Goal: Task Accomplishment & Management: Manage account settings

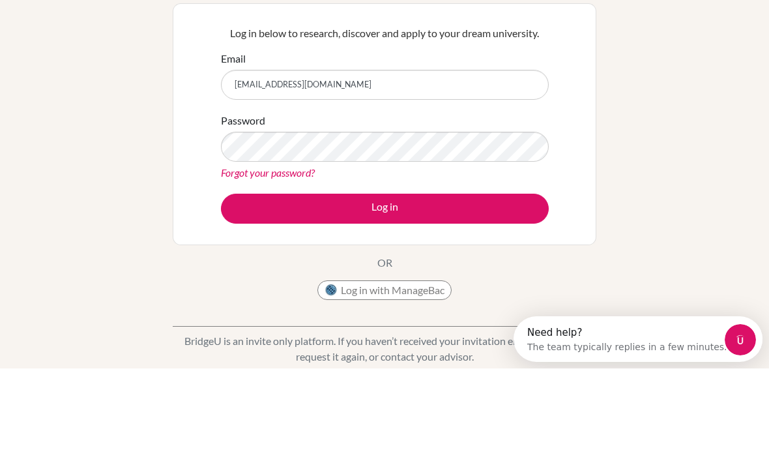
type input "archosama09@gmail.com"
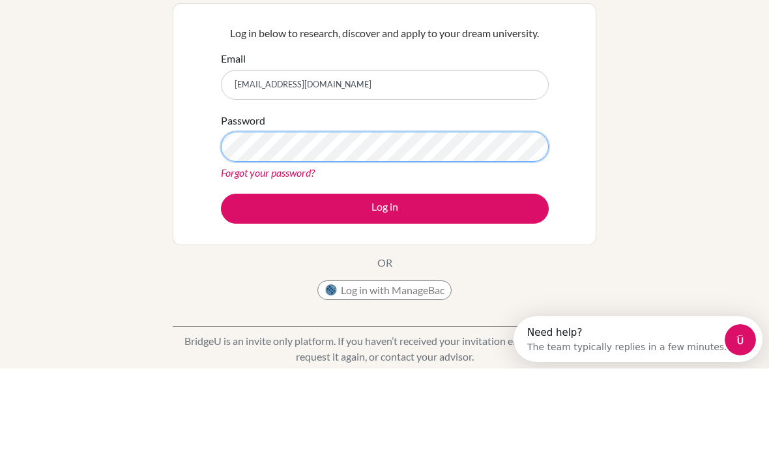
click at [385, 288] on button "Log in" at bounding box center [385, 303] width 328 height 30
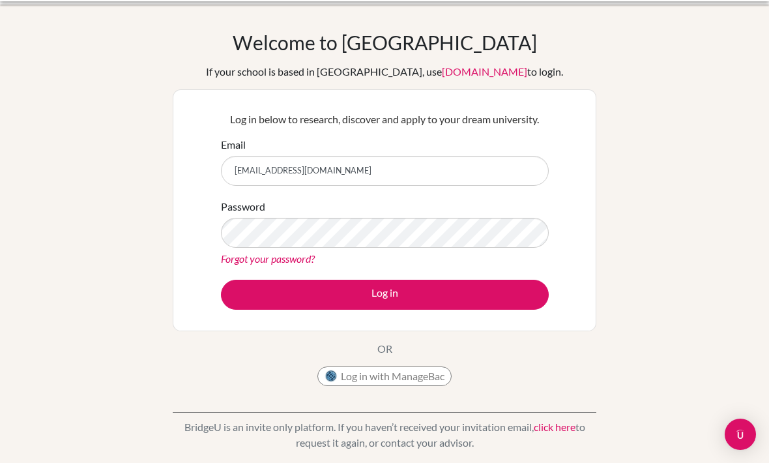
scroll to position [37, 0]
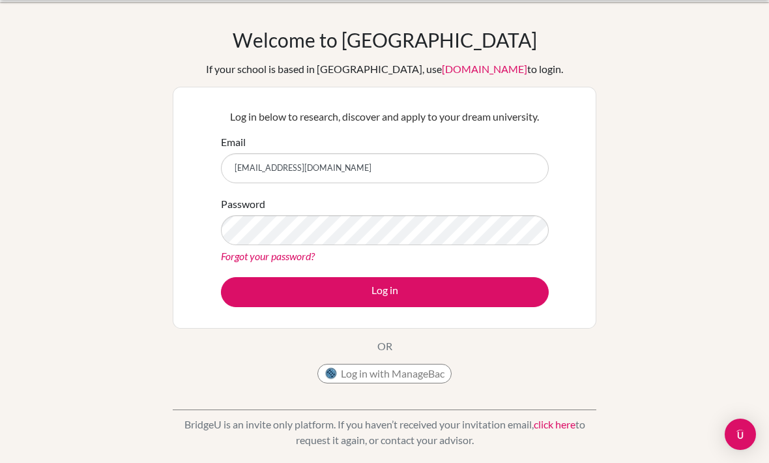
click at [244, 251] on link "Forgot your password?" at bounding box center [268, 256] width 94 height 12
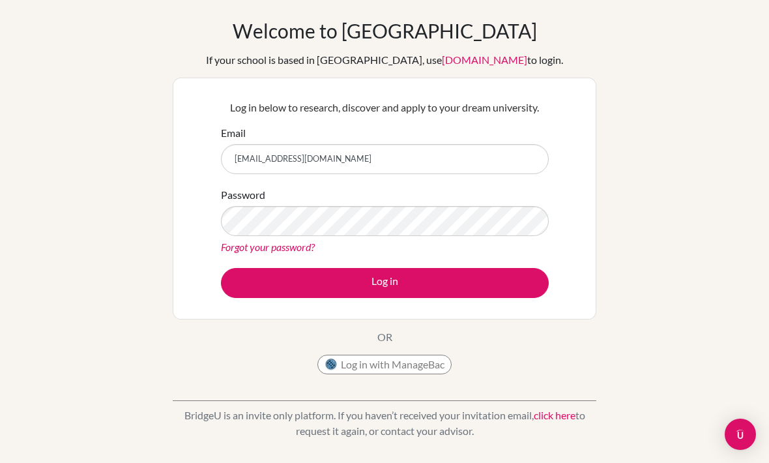
scroll to position [46, 0]
click at [442, 58] on link "app.bridge-u.com.cn" at bounding box center [484, 60] width 85 height 12
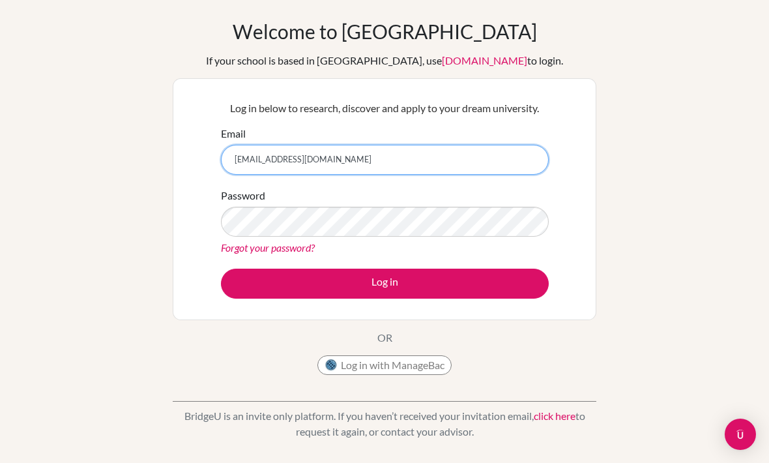
scroll to position [45, 0]
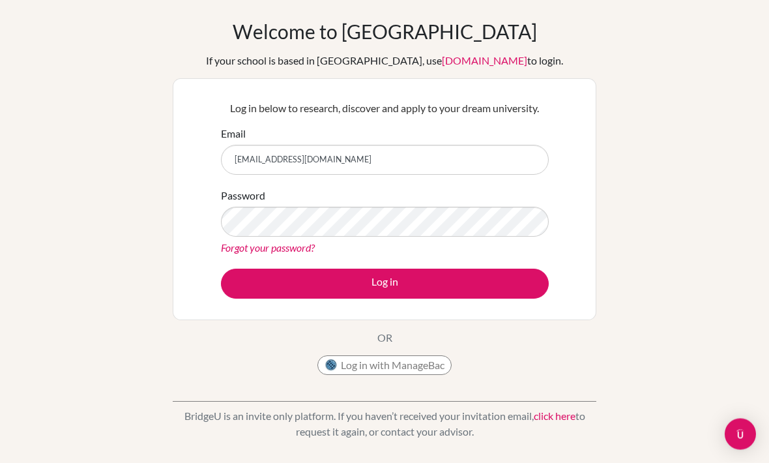
click at [123, 134] on div "Welcome to BridgeU If your school is based in China, use app.bridge-u.com.cn to…" at bounding box center [384, 233] width 769 height 426
click at [436, 349] on div "Welcome to BridgeU If your school is based in China, use app.bridge-u.com.cn to…" at bounding box center [385, 201] width 424 height 362
click at [317, 370] on button "Log in with ManageBac" at bounding box center [384, 365] width 134 height 20
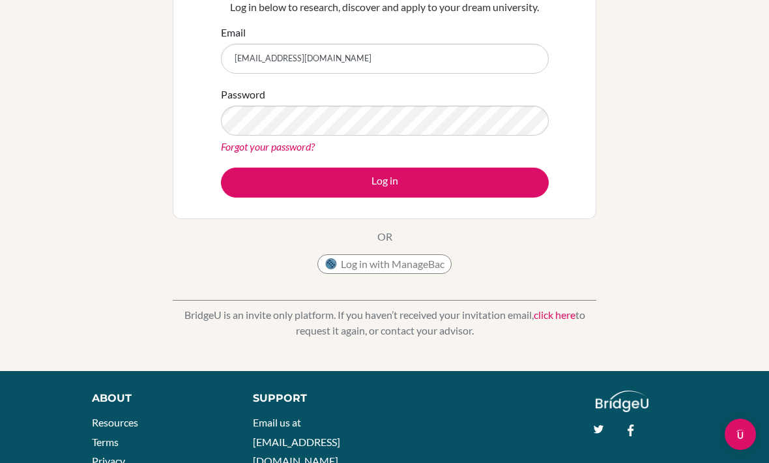
scroll to position [0, 0]
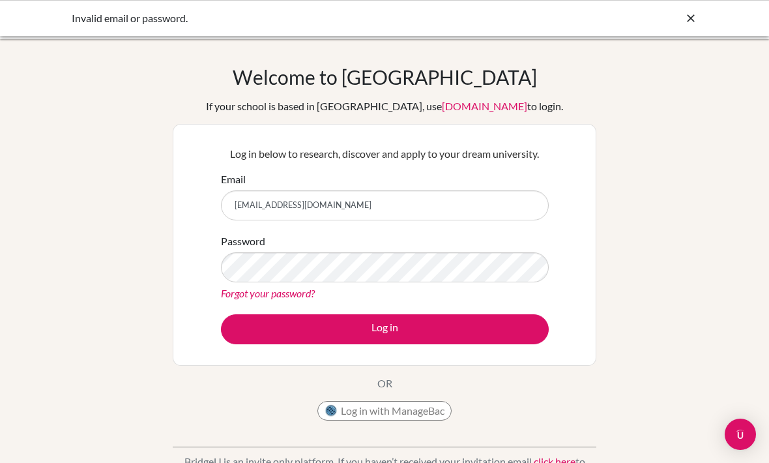
click at [690, 20] on icon at bounding box center [690, 18] width 13 height 13
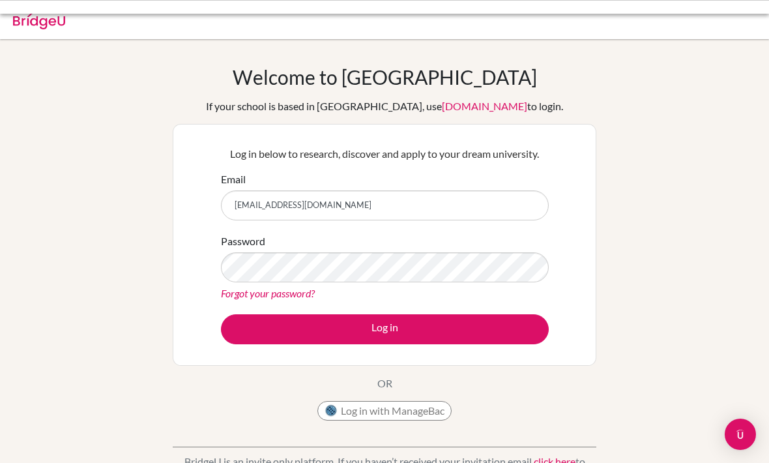
click at [704, 14] on div at bounding box center [385, 19] width 756 height 39
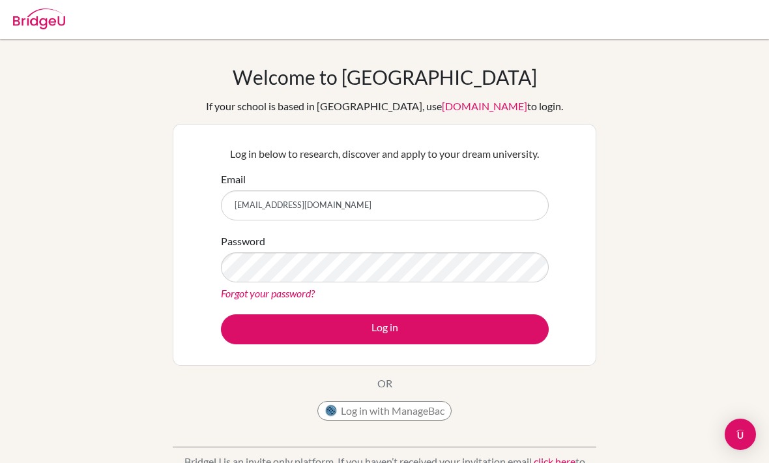
click at [17, 40] on div "Welcome to BridgeU If your school is based in China, use app.bridge-u.com.cn to…" at bounding box center [384, 278] width 769 height 478
click at [22, 23] on img at bounding box center [39, 18] width 52 height 21
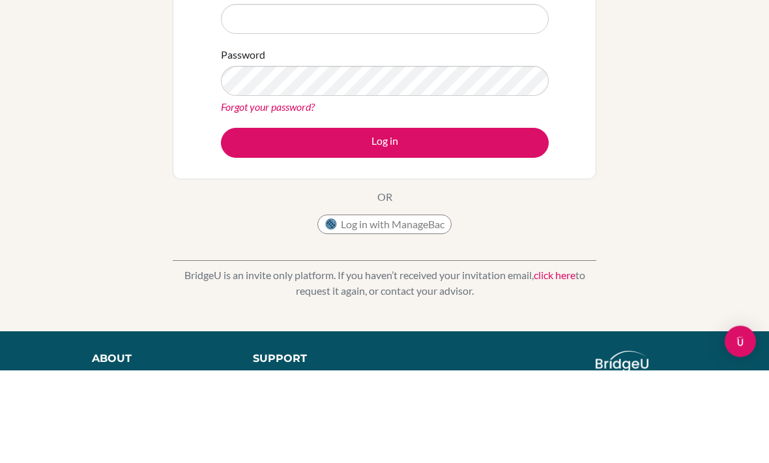
click at [25, 48] on div "Welcome to BridgeU If your school is based in China, use app.bridge-u.com.cn to…" at bounding box center [384, 185] width 769 height 426
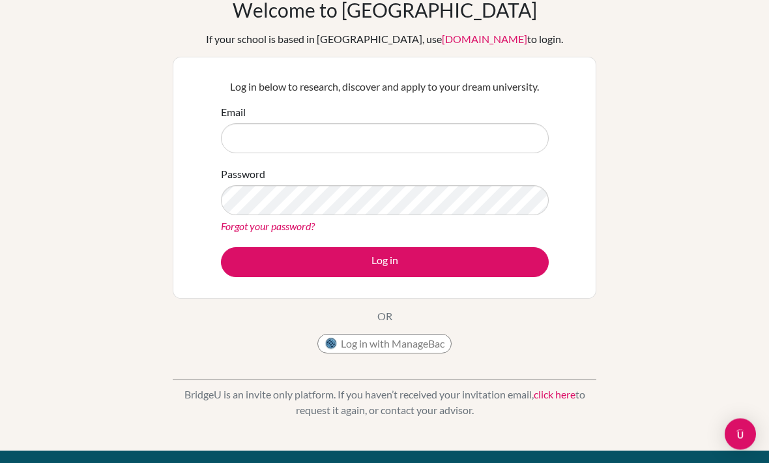
scroll to position [65, 0]
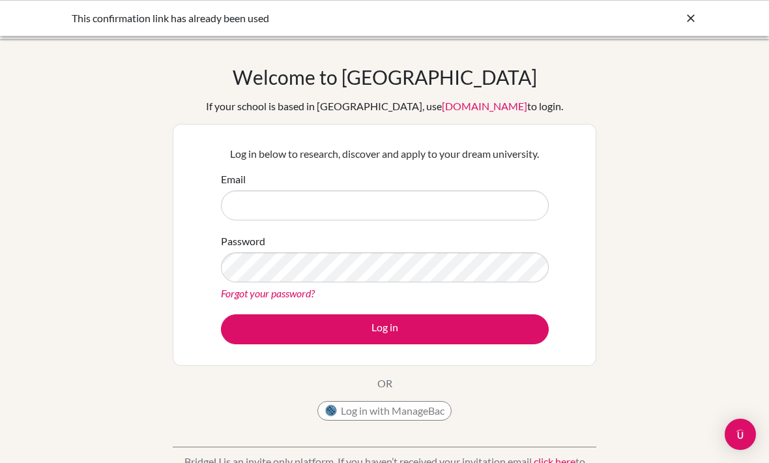
click at [685, 22] on icon at bounding box center [690, 18] width 13 height 13
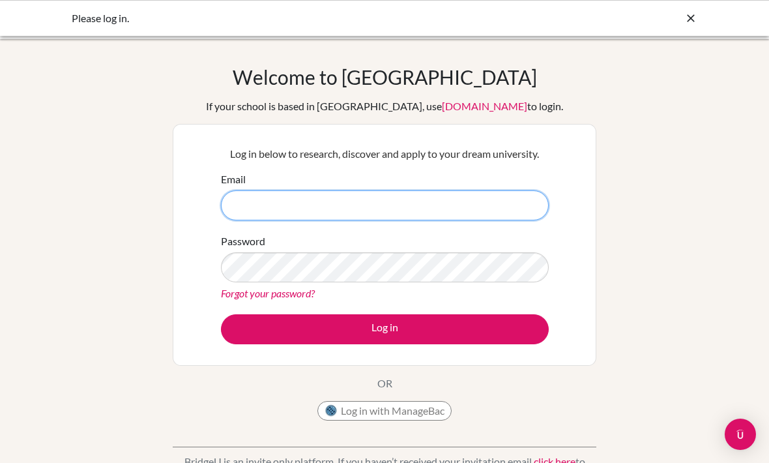
type input "[EMAIL_ADDRESS][DOMAIN_NAME]"
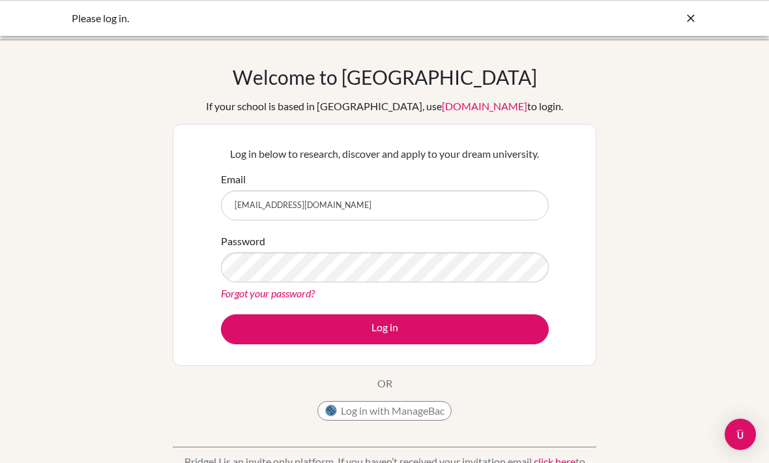
click at [385, 328] on button "Log in" at bounding box center [385, 329] width 328 height 30
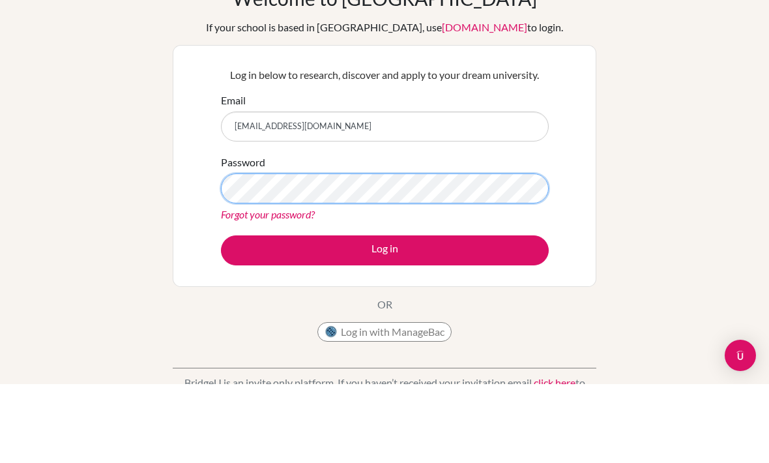
click at [385, 314] on button "Log in" at bounding box center [385, 329] width 328 height 30
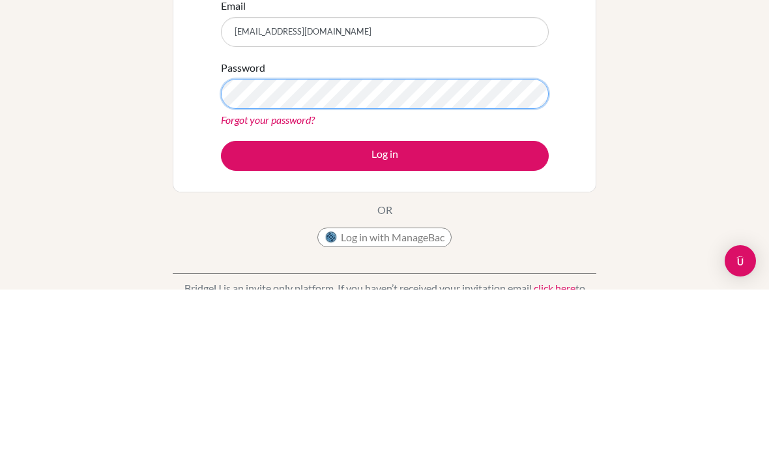
click at [385, 314] on button "Log in" at bounding box center [385, 329] width 328 height 30
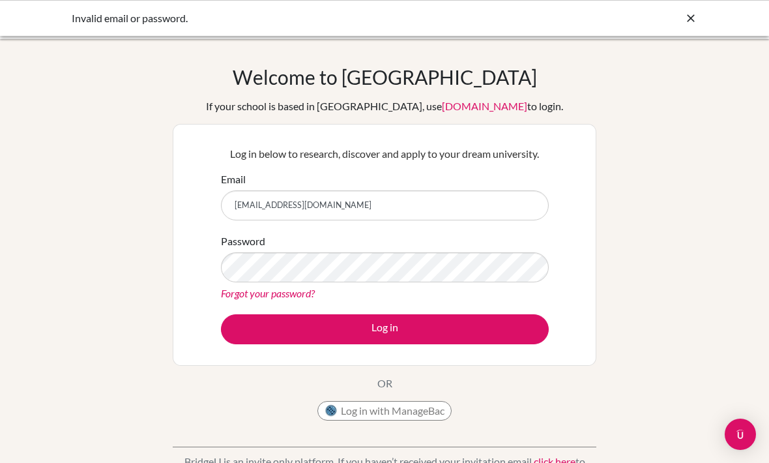
click at [242, 291] on link "Forgot your password?" at bounding box center [268, 293] width 94 height 12
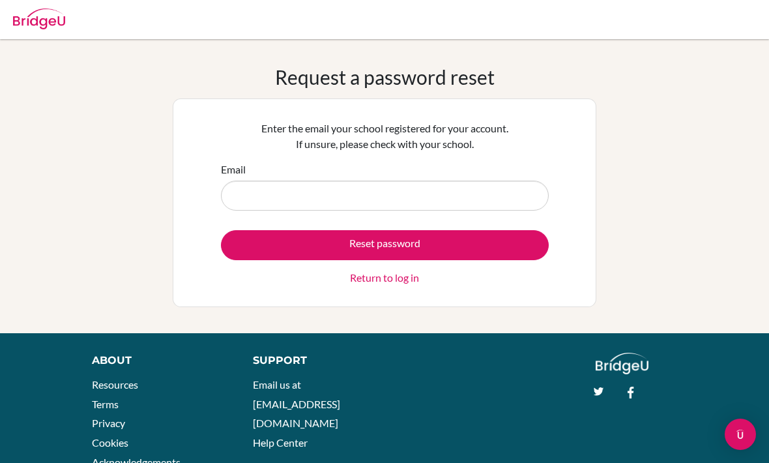
click at [237, 199] on input "Email" at bounding box center [385, 196] width 328 height 30
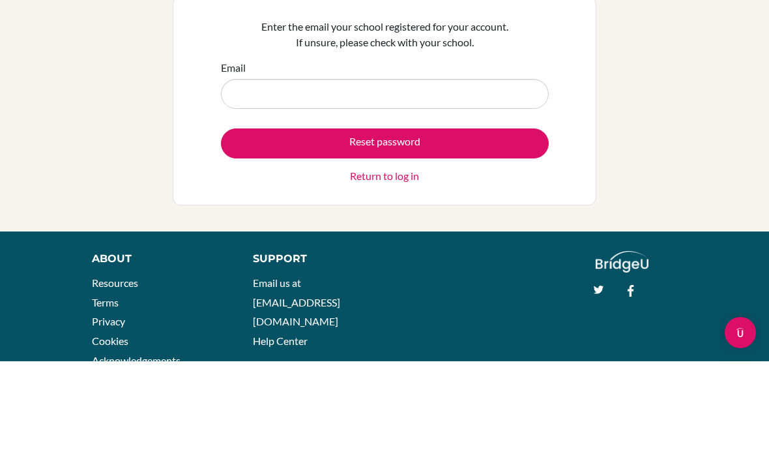
type input "a"
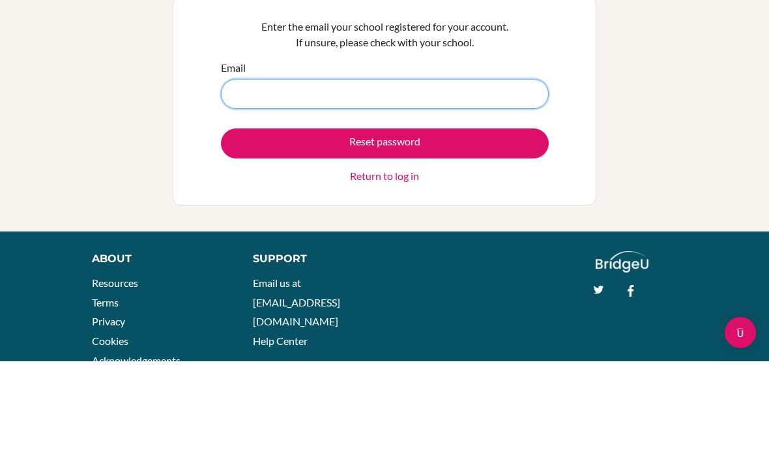
type input "[EMAIL_ADDRESS][DOMAIN_NAME]"
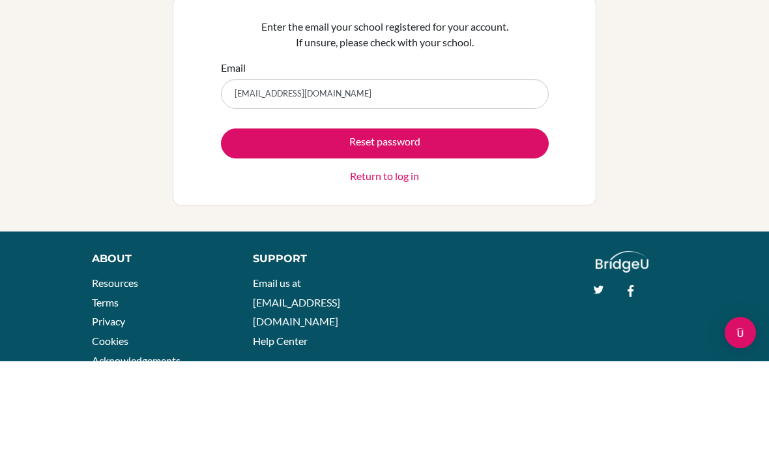
scroll to position [46, 0]
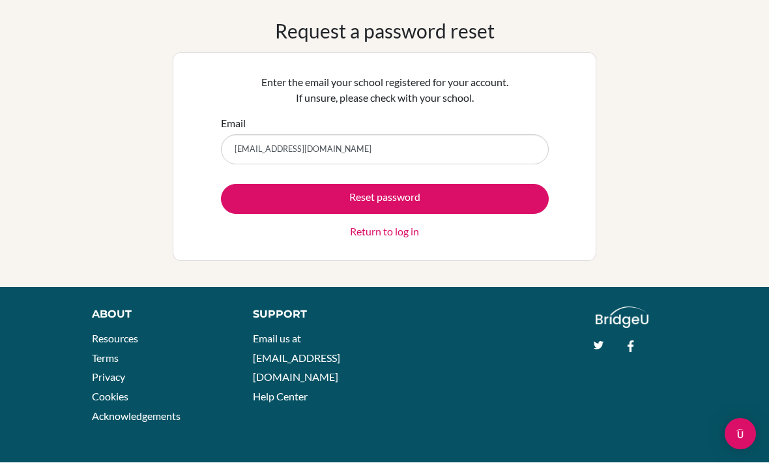
click at [255, 202] on button "Reset password" at bounding box center [385, 199] width 328 height 30
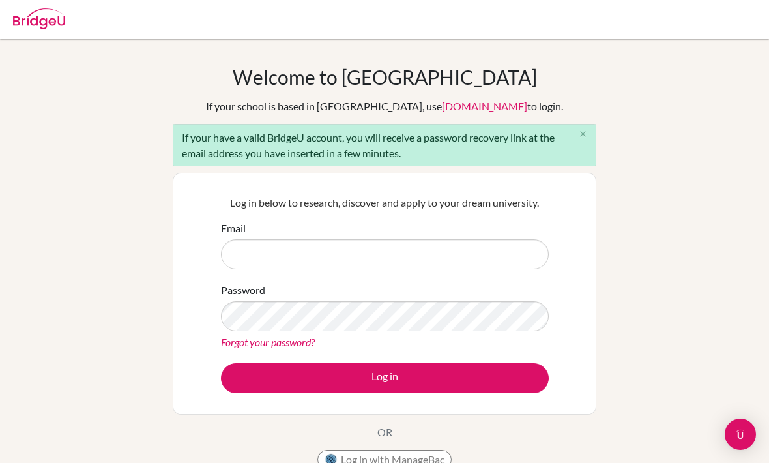
scroll to position [142, 0]
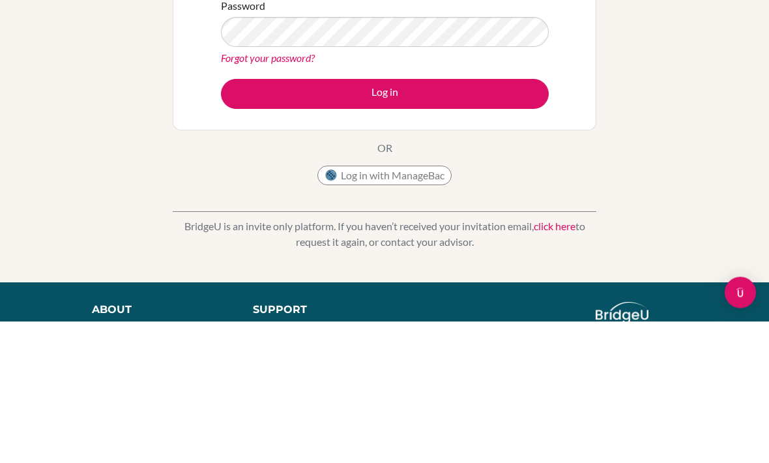
type input "[EMAIL_ADDRESS][DOMAIN_NAME]"
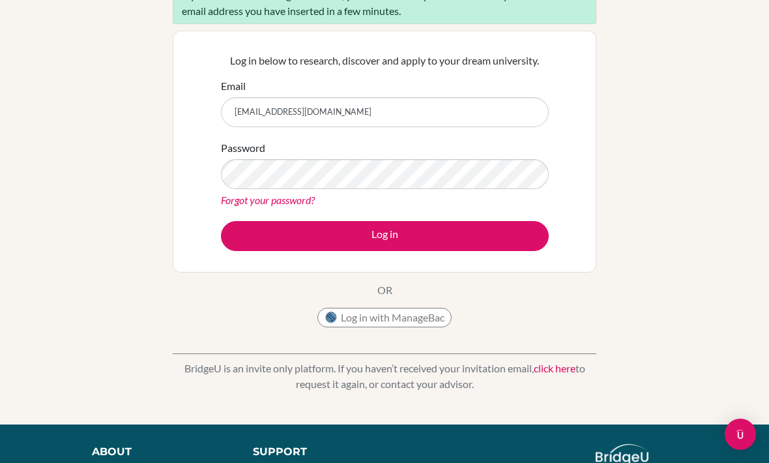
click at [517, 242] on button "Log in" at bounding box center [385, 236] width 328 height 30
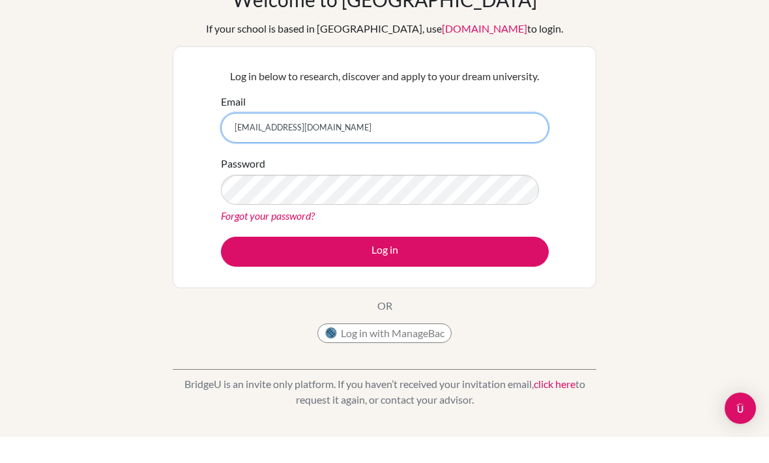
scroll to position [26, 0]
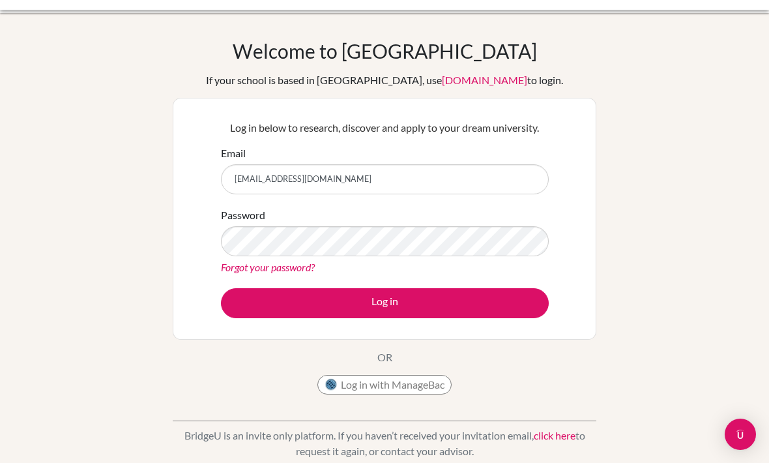
click at [87, 36] on div "Welcome to BridgeU If your school is based in China, use app.bridge-u.com.cn to…" at bounding box center [384, 252] width 769 height 478
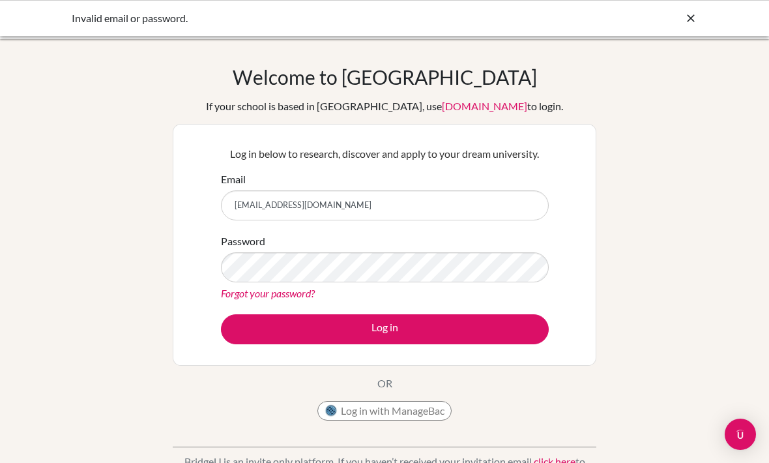
click at [692, 21] on icon at bounding box center [690, 18] width 13 height 13
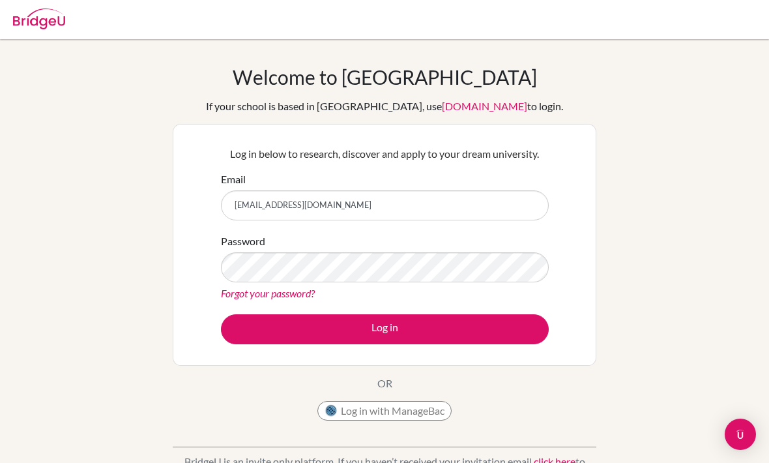
click at [241, 299] on link "Forgot your password?" at bounding box center [268, 293] width 94 height 12
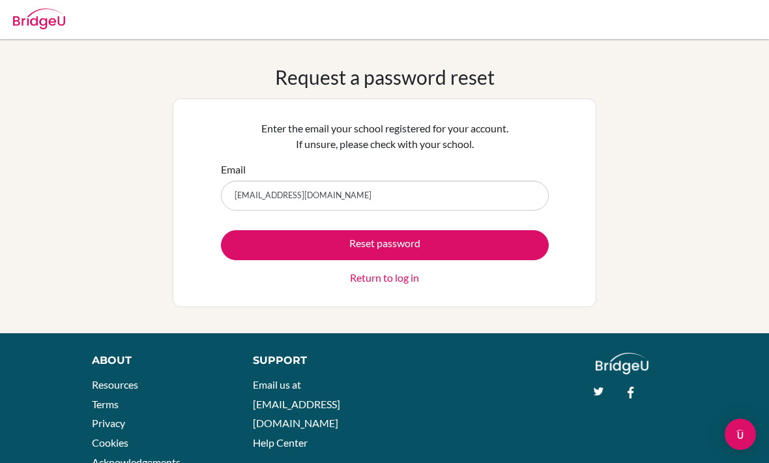
scroll to position [46, 0]
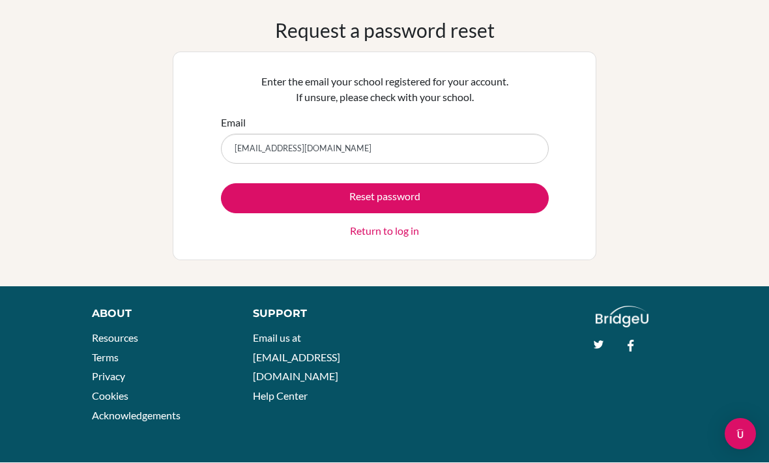
click at [367, 199] on button "Reset password" at bounding box center [385, 199] width 328 height 30
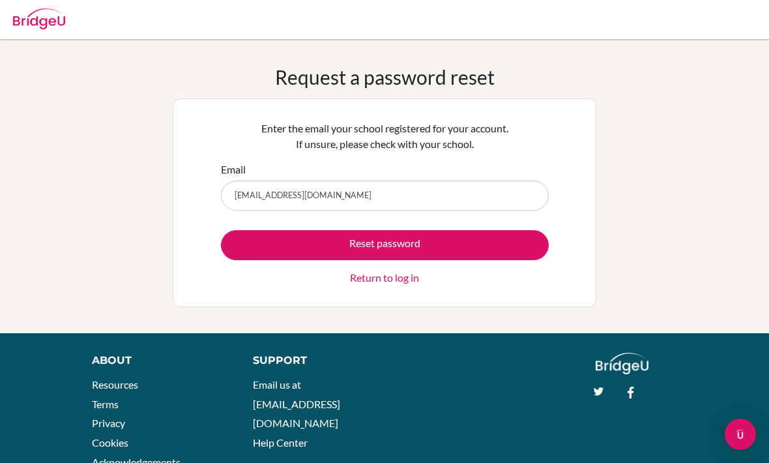
scroll to position [46, 0]
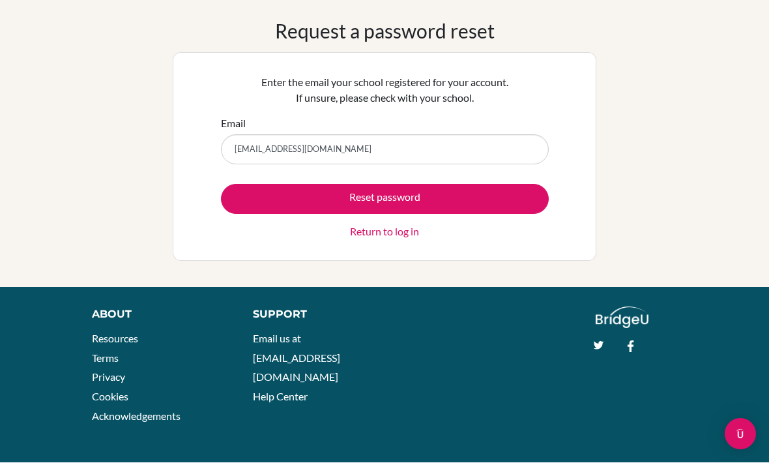
click at [260, 195] on button "Reset password" at bounding box center [385, 199] width 328 height 30
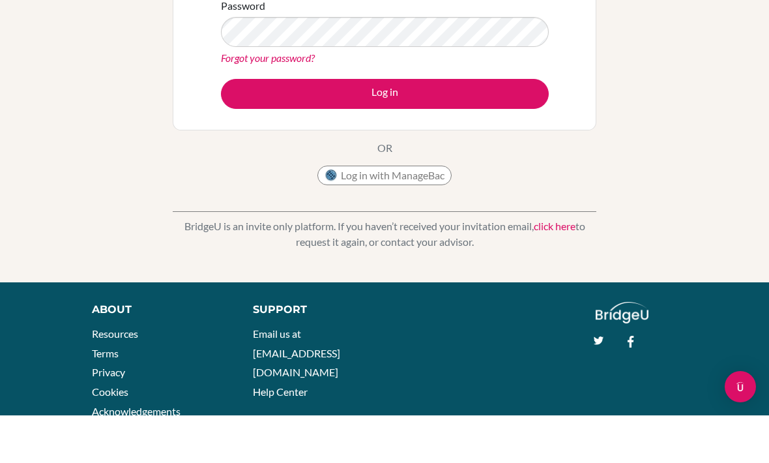
scroll to position [236, 0]
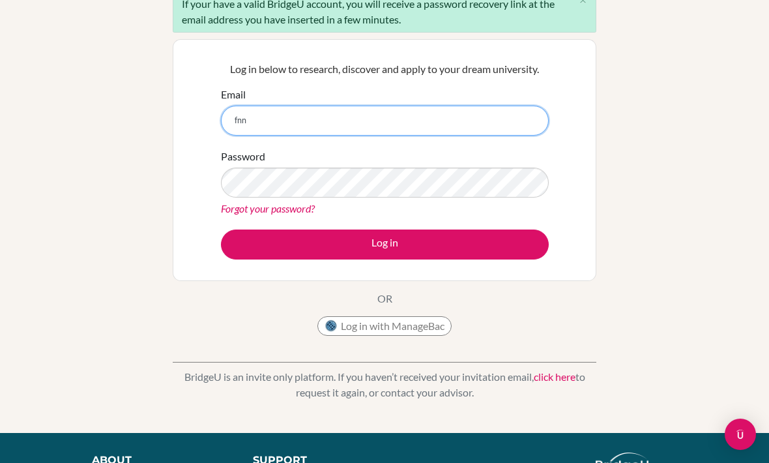
click at [250, 128] on input "fnn" at bounding box center [385, 121] width 328 height 30
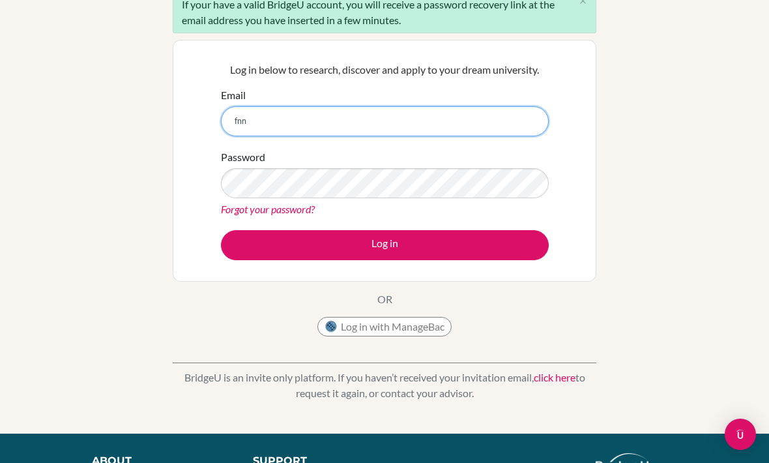
click at [257, 119] on input "fnn" at bounding box center [385, 121] width 328 height 30
click at [254, 122] on input "fnn" at bounding box center [385, 121] width 328 height 30
type input "[EMAIL_ADDRESS][DOMAIN_NAME]"
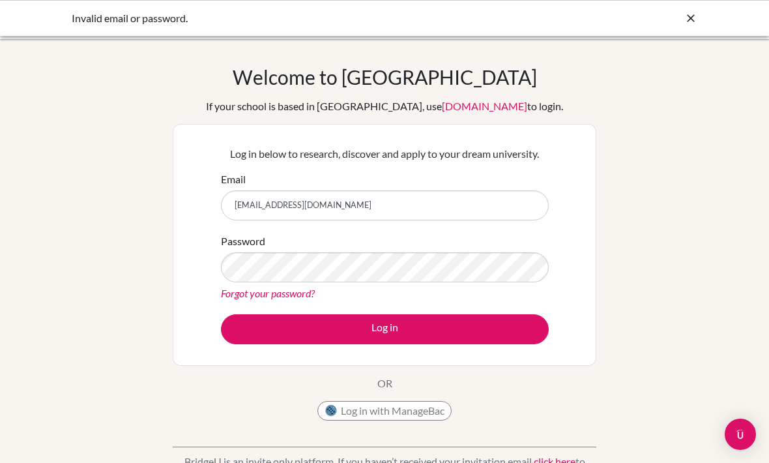
scroll to position [137, 0]
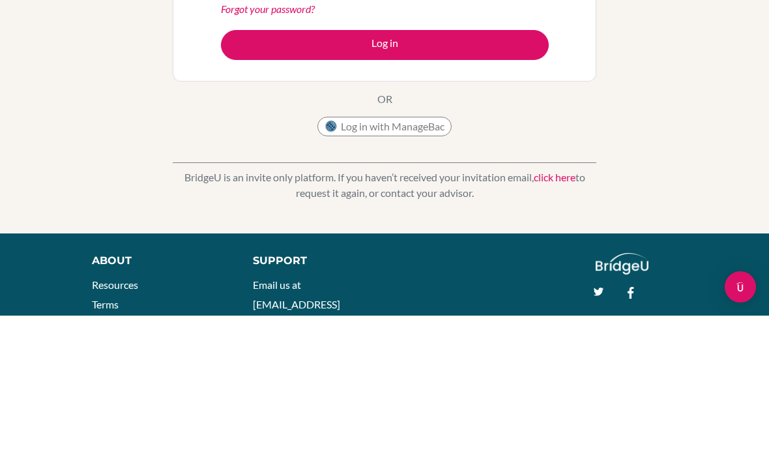
click at [248, 177] on button "Log in" at bounding box center [385, 192] width 328 height 30
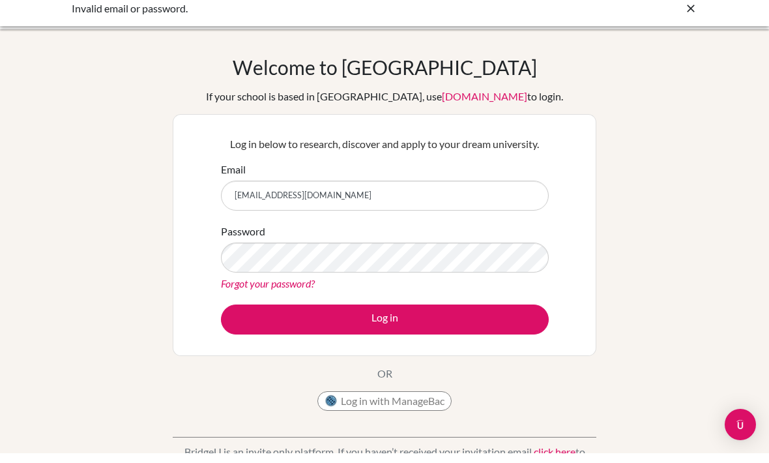
scroll to position [10, 0]
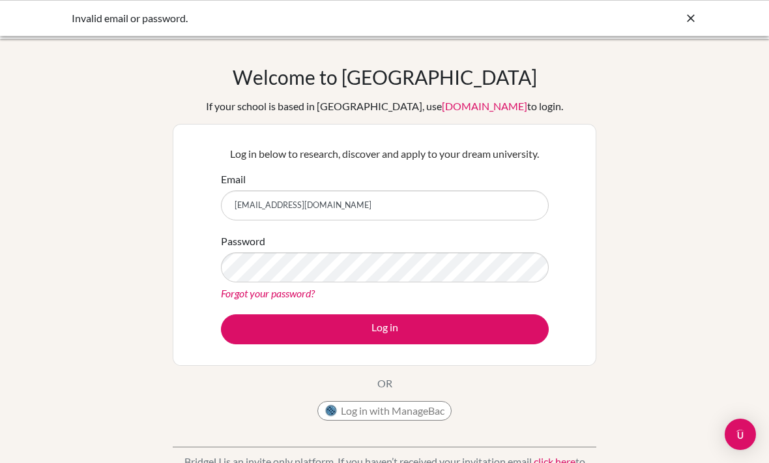
scroll to position [175, 0]
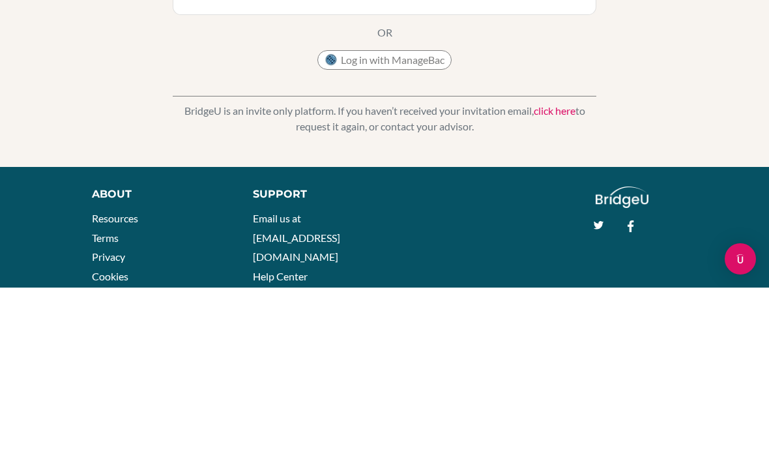
click at [385, 153] on button "Log in" at bounding box center [385, 154] width 328 height 30
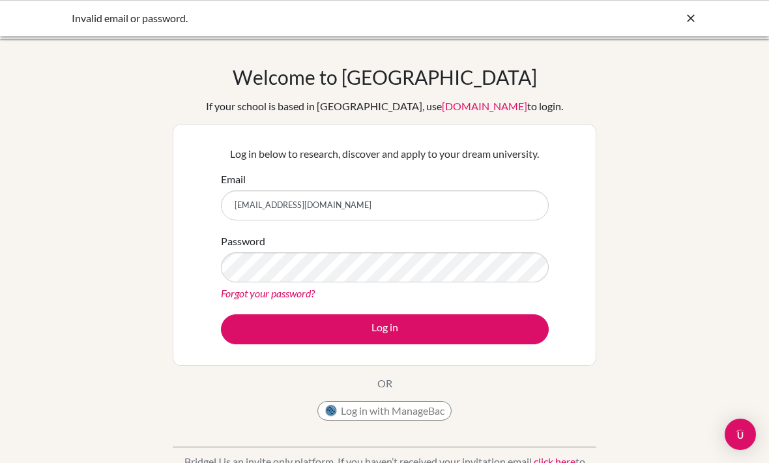
click at [257, 248] on label "Password" at bounding box center [243, 241] width 44 height 16
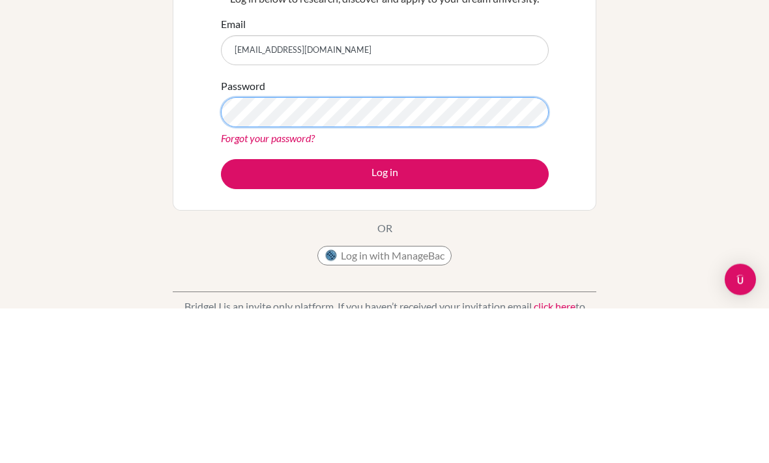
click at [385, 314] on button "Log in" at bounding box center [385, 329] width 328 height 30
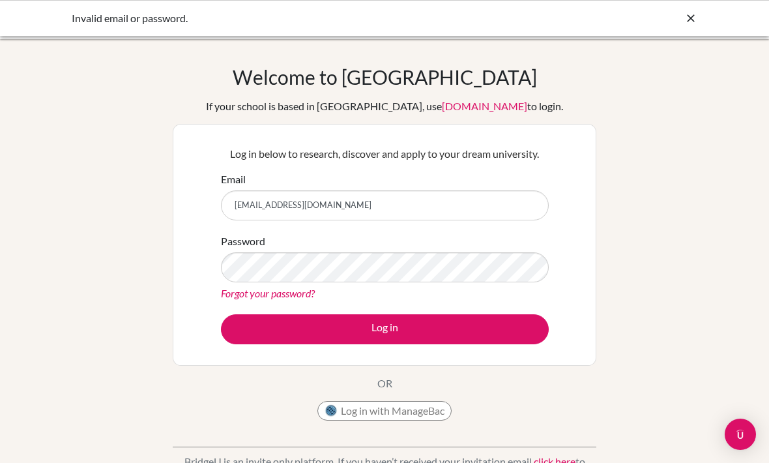
click at [269, 186] on div "Email [EMAIL_ADDRESS][DOMAIN_NAME]" at bounding box center [385, 195] width 328 height 49
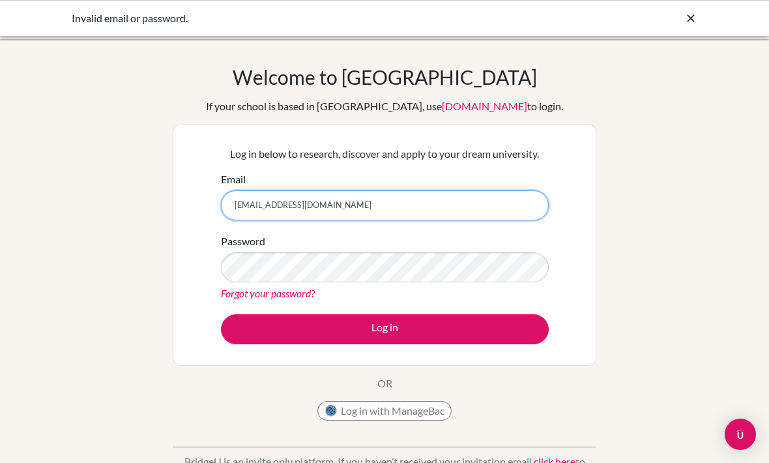
click at [277, 196] on input "[EMAIL_ADDRESS][DOMAIN_NAME]" at bounding box center [385, 205] width 328 height 30
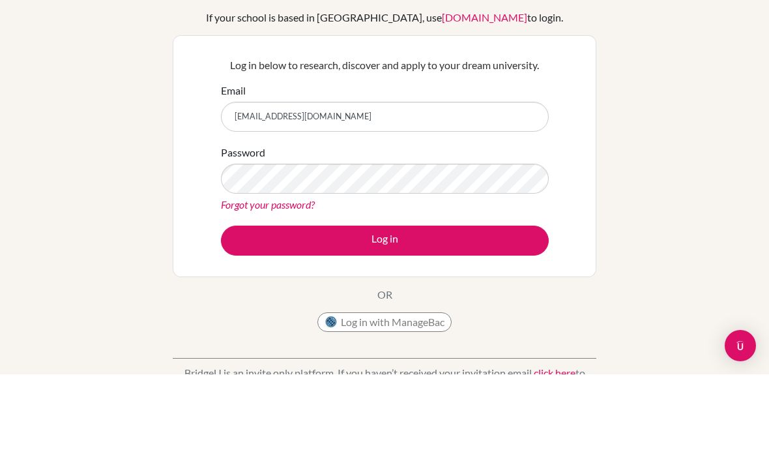
click at [385, 314] on button "Log in" at bounding box center [385, 329] width 328 height 30
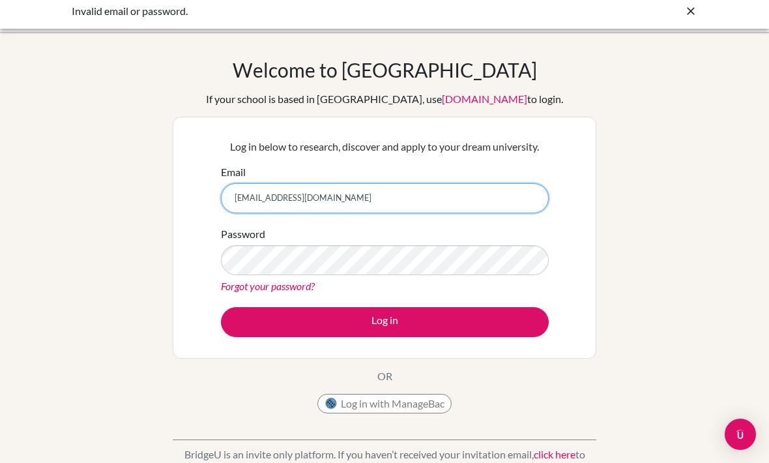
scroll to position [5, 0]
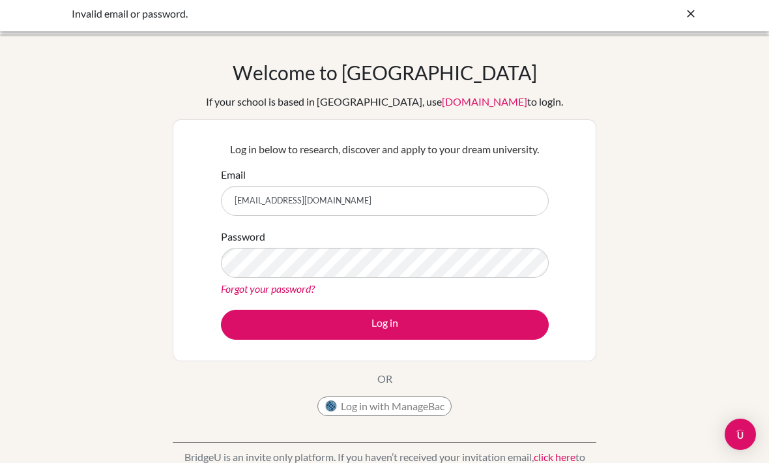
click at [424, 446] on div "BridgeU is an invite only platform. If you haven’t received your invitation ema…" at bounding box center [385, 454] width 424 height 65
click at [718, 16] on div "Invalid email or password." at bounding box center [384, 13] width 769 height 36
click at [696, 15] on icon at bounding box center [690, 13] width 13 height 13
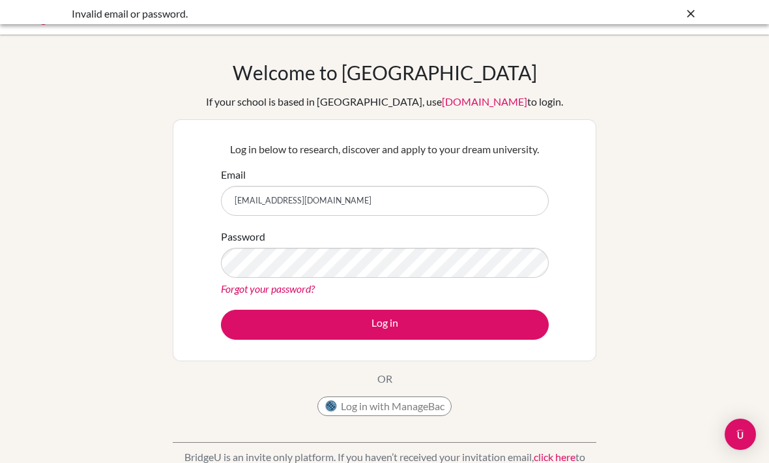
click at [691, 14] on div at bounding box center [385, 14] width 756 height 39
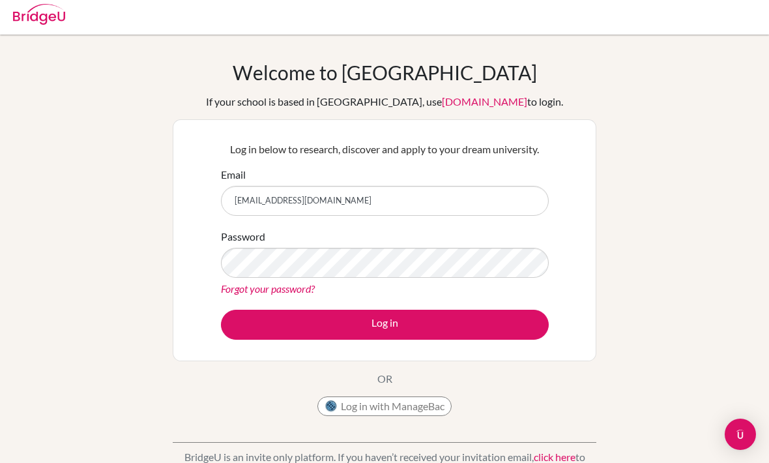
click at [63, 19] on img at bounding box center [39, 14] width 52 height 21
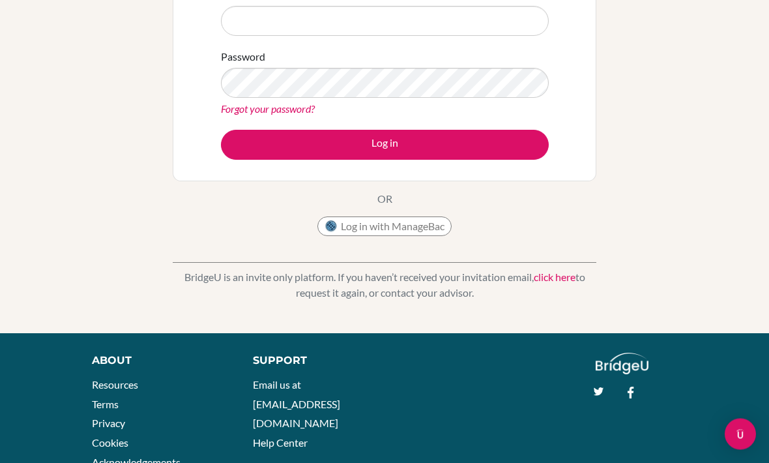
scroll to position [230, 0]
